Goal: Find contact information: Find contact information

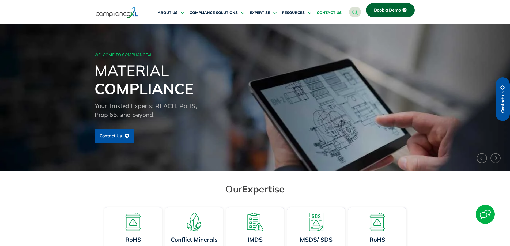
click at [328, 13] on span "CONTACT US" at bounding box center [329, 12] width 25 height 5
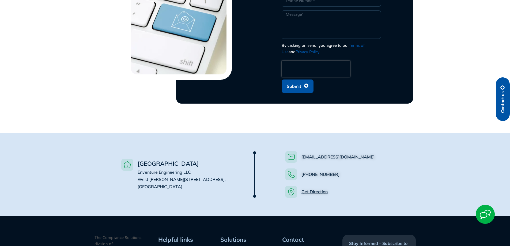
scroll to position [294, 0]
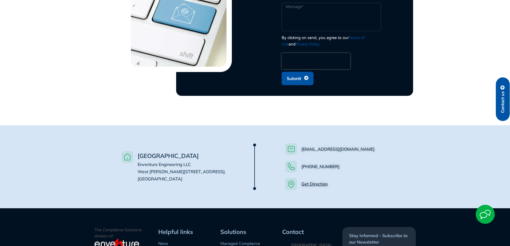
drag, startPoint x: 179, startPoint y: 171, endPoint x: 135, endPoint y: 158, distance: 45.4
click at [135, 158] on li "USA Enventure Engineering LLC West Wacker Drive, #4500, Chicago, IL 60601" at bounding box center [179, 167] width 116 height 32
copy span "Enventure Engineering LLC West Wacker Drive, #4500, Chicago, IL 60601"
